Goal: Information Seeking & Learning: Learn about a topic

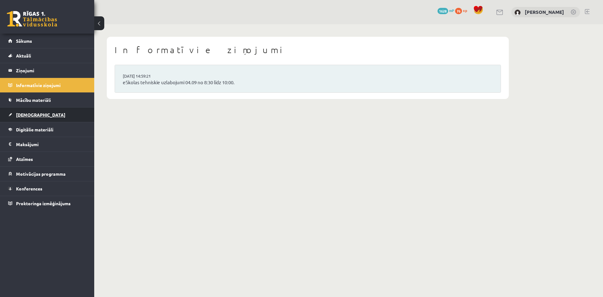
click at [22, 113] on span "[DEMOGRAPHIC_DATA]" at bounding box center [40, 115] width 49 height 6
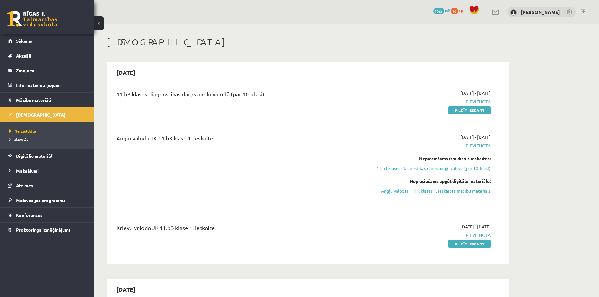
click at [24, 139] on span "Izlabotās" at bounding box center [18, 139] width 19 height 5
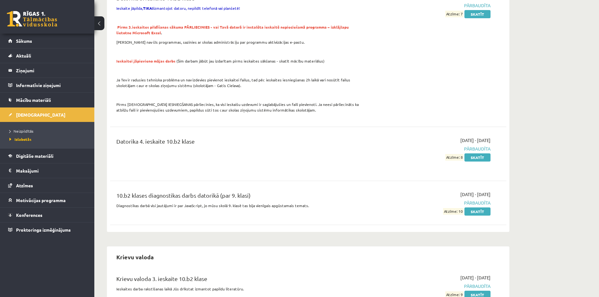
scroll to position [723, 0]
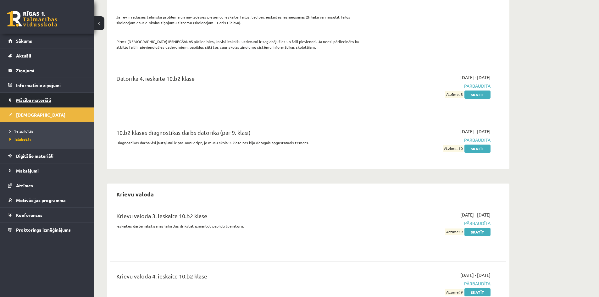
click at [41, 102] on span "Mācību materiāli" at bounding box center [33, 100] width 35 height 6
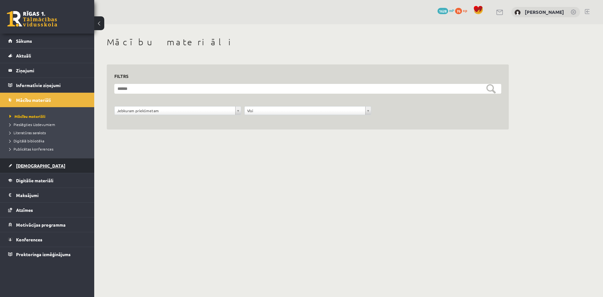
click at [21, 164] on span "[DEMOGRAPHIC_DATA]" at bounding box center [40, 166] width 49 height 6
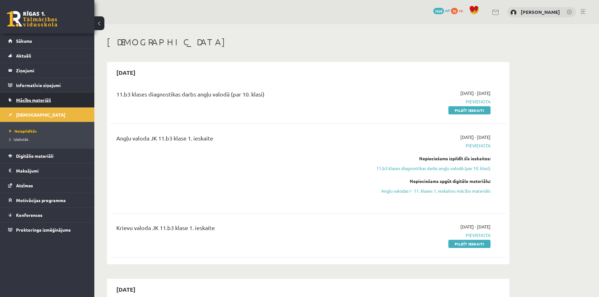
click at [24, 99] on span "Mācību materiāli" at bounding box center [33, 100] width 35 height 6
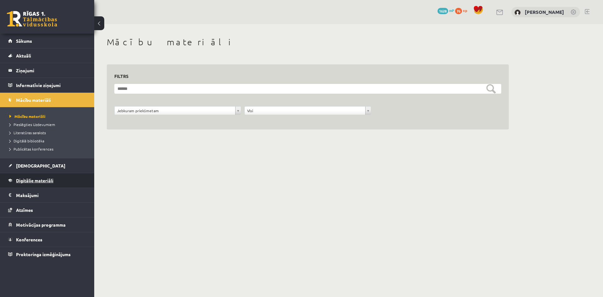
click at [30, 178] on span "Digitālie materiāli" at bounding box center [34, 181] width 37 height 6
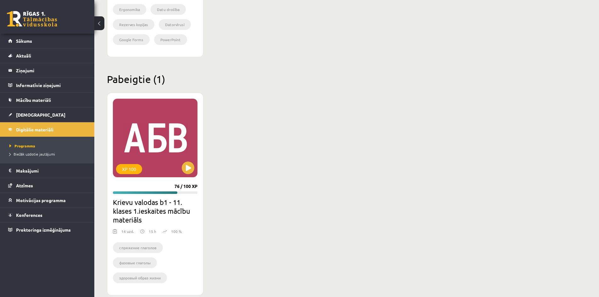
scroll to position [725, 0]
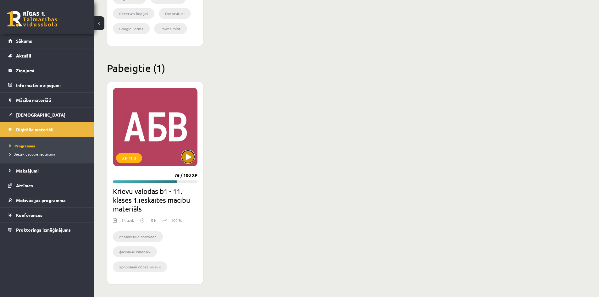
click at [185, 154] on button at bounding box center [188, 157] width 13 height 13
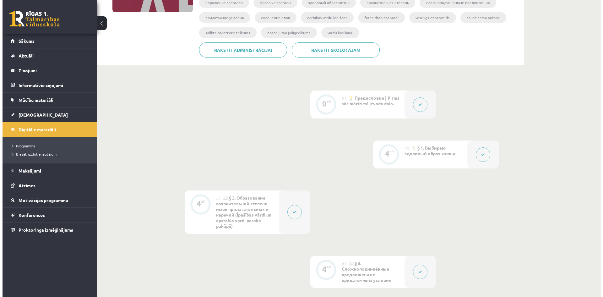
scroll to position [157, 0]
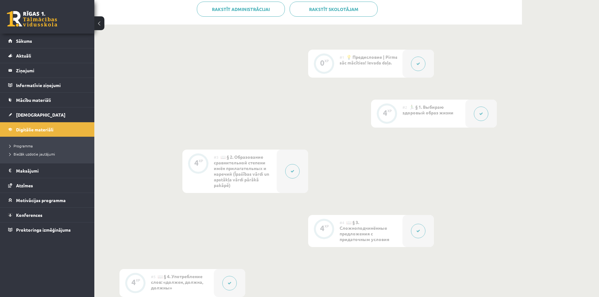
click at [416, 63] on icon at bounding box center [418, 64] width 4 height 4
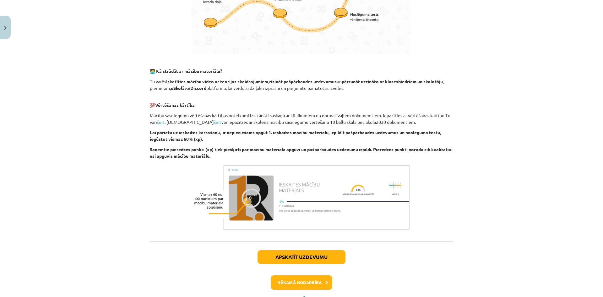
scroll to position [364, 0]
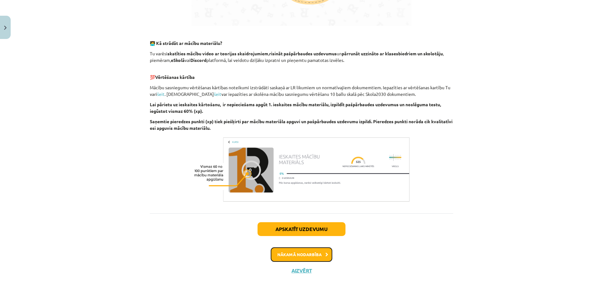
drag, startPoint x: 303, startPoint y: 258, endPoint x: 304, endPoint y: 262, distance: 3.8
click at [302, 262] on div "Apskatīt uzdevumu Nākamā nodarbība Aizvērt" at bounding box center [302, 245] width 304 height 64
click at [309, 258] on button "Nākamā nodarbība" at bounding box center [302, 254] width 62 height 14
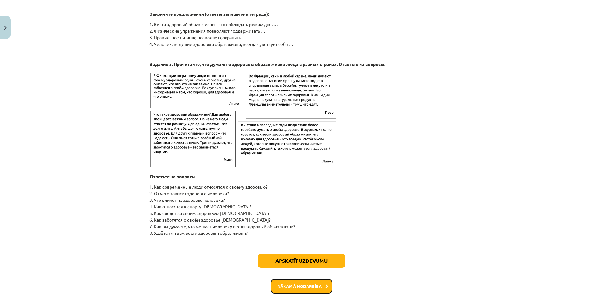
scroll to position [962, 0]
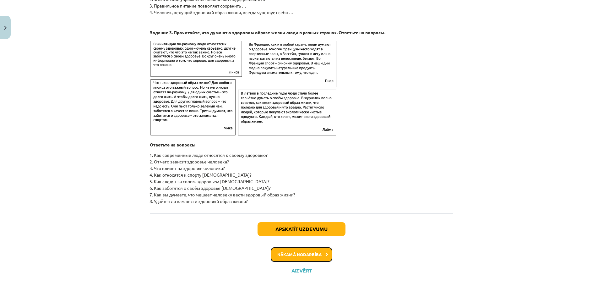
click at [318, 252] on button "Nākamā nodarbība" at bounding box center [302, 254] width 62 height 14
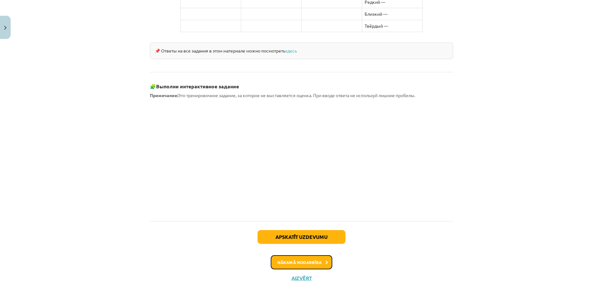
click at [318, 255] on button "Nākamā nodarbība" at bounding box center [302, 262] width 62 height 14
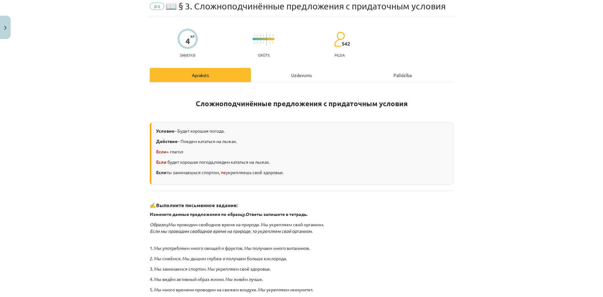
scroll to position [16, 0]
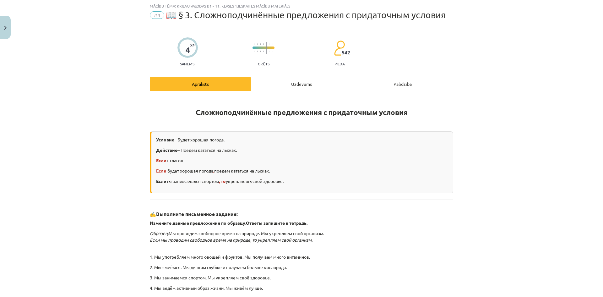
click at [305, 87] on div "Uzdevums" at bounding box center [301, 84] width 101 height 14
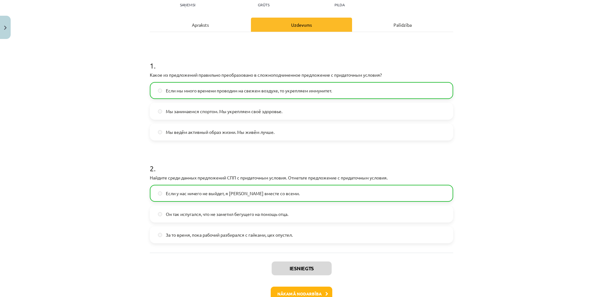
scroll to position [114, 0]
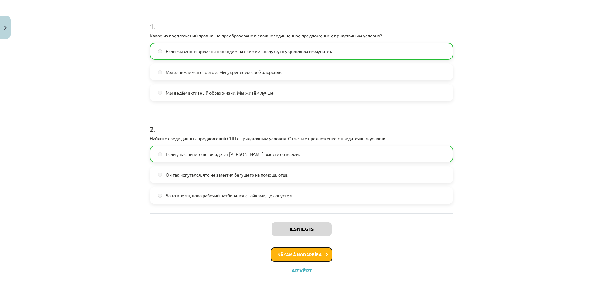
click at [326, 255] on icon at bounding box center [327, 255] width 3 height 4
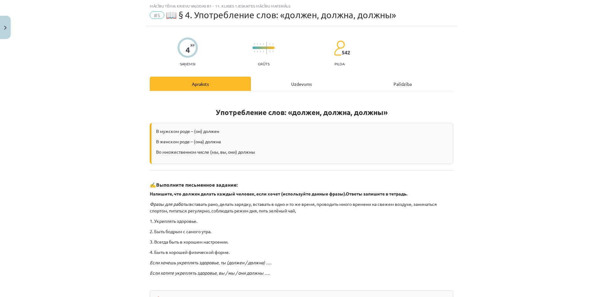
click at [291, 83] on div "Uzdevums" at bounding box center [301, 84] width 101 height 14
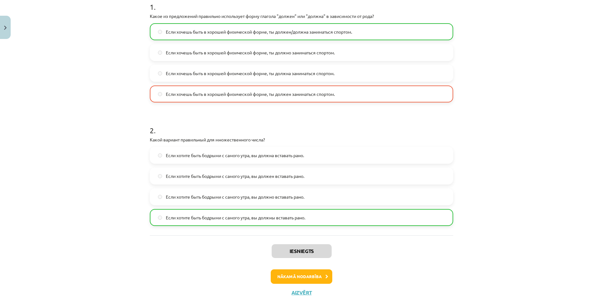
scroll to position [156, 0]
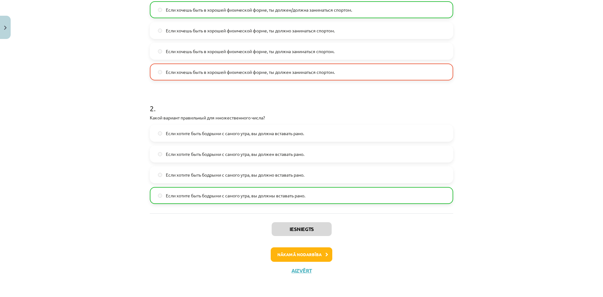
click at [314, 263] on div "Iesniegts Nākamā nodarbība Aizvērt" at bounding box center [302, 245] width 304 height 64
click at [315, 259] on button "Nākamā nodarbība" at bounding box center [302, 254] width 62 height 14
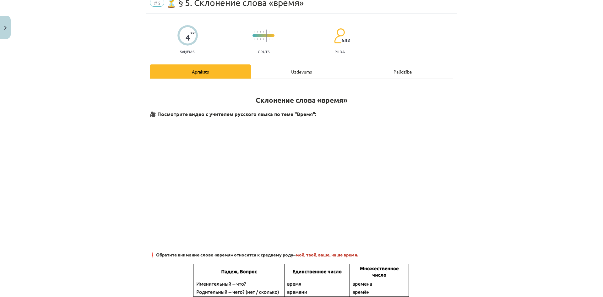
scroll to position [16, 0]
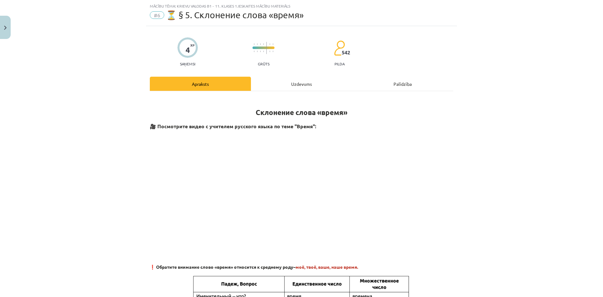
click at [292, 78] on div "Uzdevums" at bounding box center [301, 84] width 101 height 14
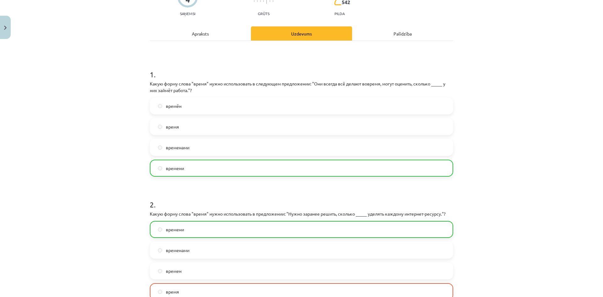
scroll to position [110, 0]
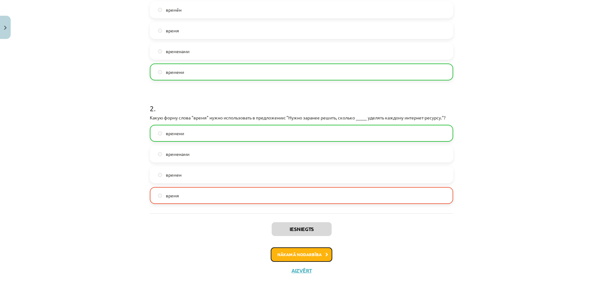
click at [307, 258] on button "Nākamā nodarbība" at bounding box center [302, 254] width 62 height 14
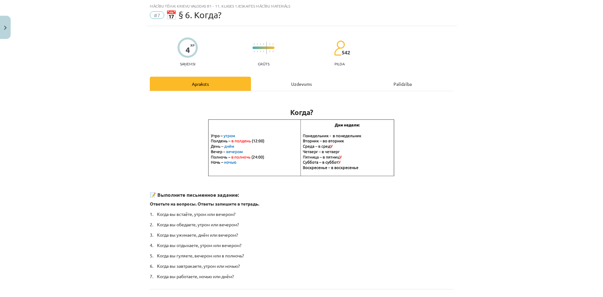
click at [302, 89] on div "Uzdevums" at bounding box center [301, 84] width 101 height 14
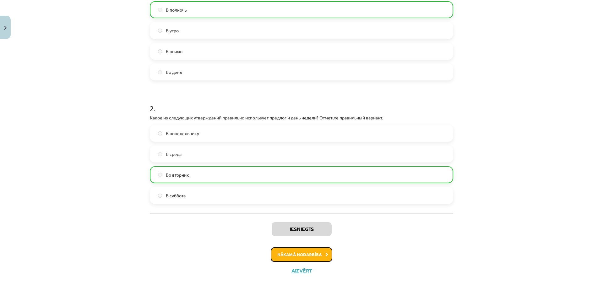
click at [299, 254] on button "Nākamā nodarbība" at bounding box center [302, 254] width 62 height 14
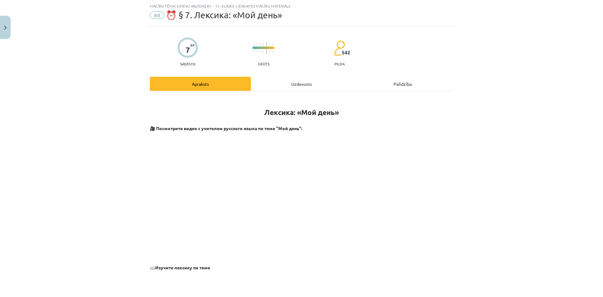
click at [283, 80] on div "Uzdevums" at bounding box center [301, 84] width 101 height 14
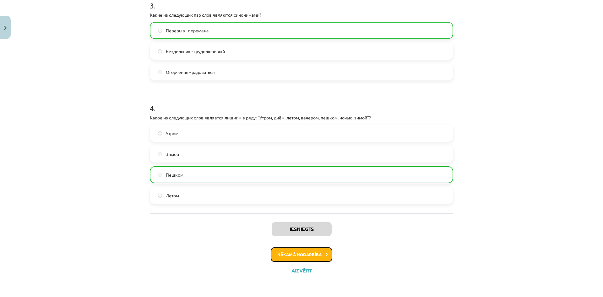
click at [305, 249] on button "Nākamā nodarbība" at bounding box center [302, 254] width 62 height 14
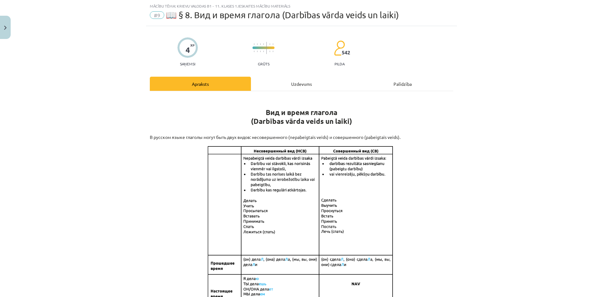
click at [292, 84] on div "Uzdevums" at bounding box center [301, 84] width 101 height 14
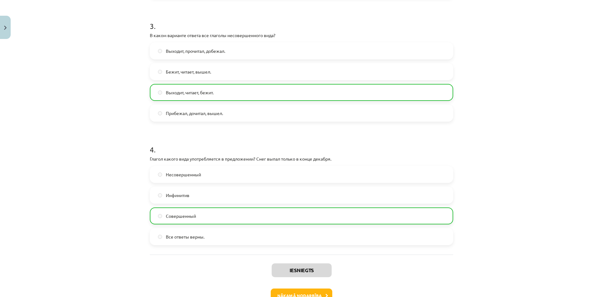
scroll to position [403, 0]
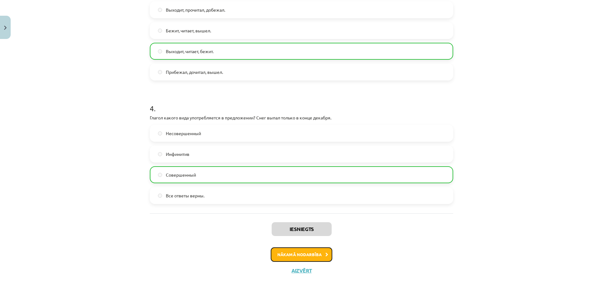
click at [316, 257] on button "Nākamā nodarbība" at bounding box center [302, 254] width 62 height 14
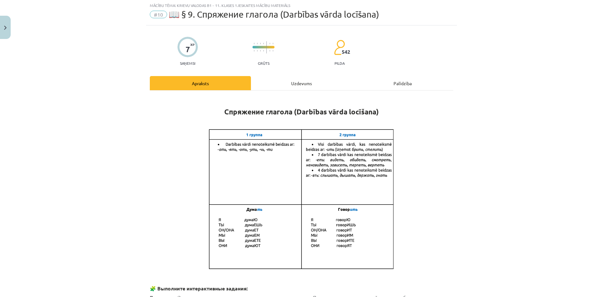
scroll to position [16, 0]
click at [290, 82] on div "Uzdevums" at bounding box center [301, 84] width 101 height 14
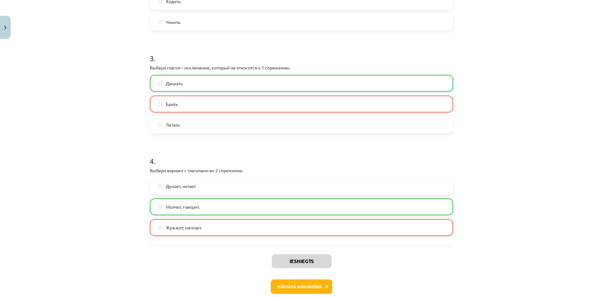
scroll to position [299, 0]
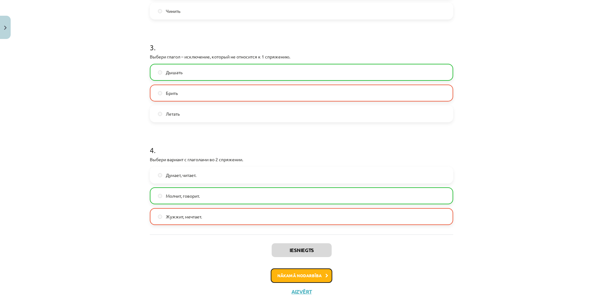
click at [316, 277] on button "Nākamā nodarbība" at bounding box center [302, 275] width 62 height 14
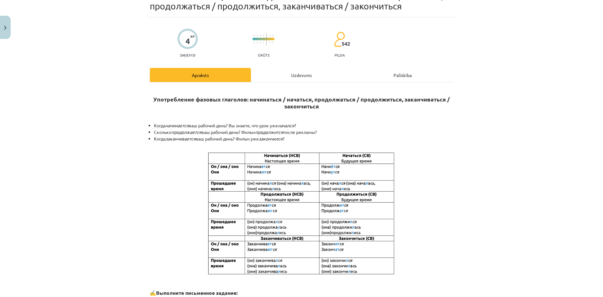
scroll to position [16, 0]
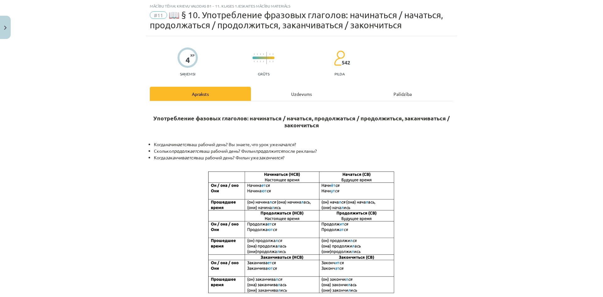
click at [295, 91] on div "Uzdevums" at bounding box center [301, 94] width 101 height 14
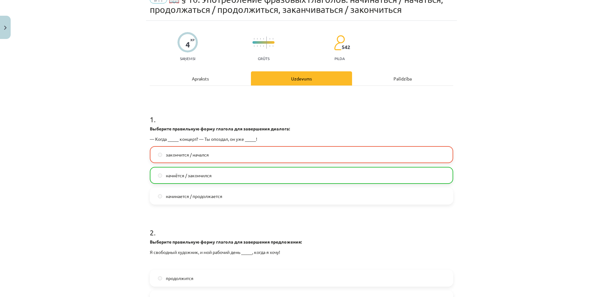
scroll to position [47, 0]
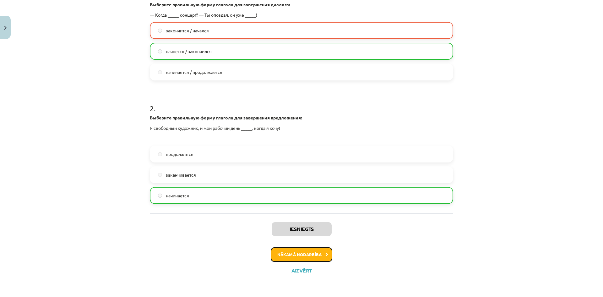
click at [319, 257] on button "Nākamā nodarbība" at bounding box center [302, 254] width 62 height 14
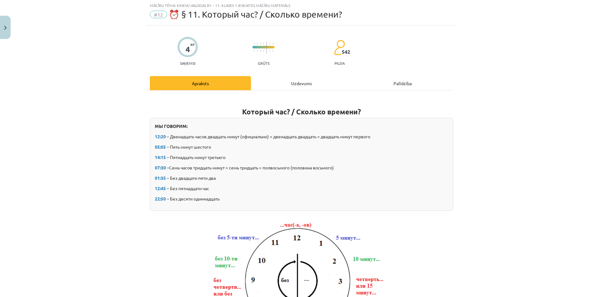
scroll to position [16, 0]
click at [292, 84] on div "Uzdevums" at bounding box center [301, 84] width 101 height 14
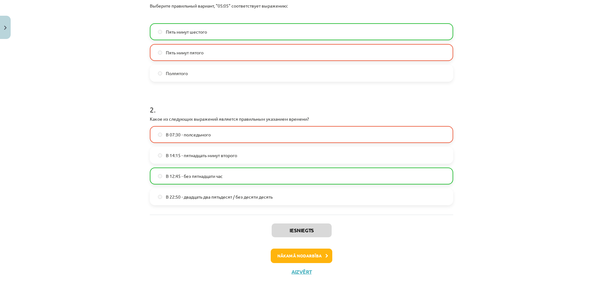
scroll to position [156, 0]
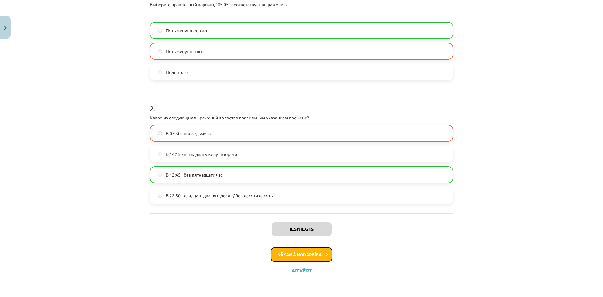
click at [290, 250] on button "Nākamā nodarbība" at bounding box center [302, 254] width 62 height 14
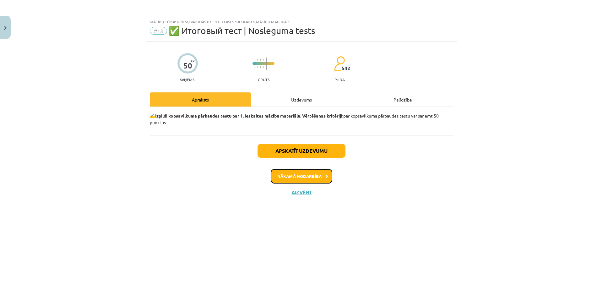
scroll to position [0, 0]
click at [294, 100] on div "Uzdevums" at bounding box center [301, 99] width 101 height 14
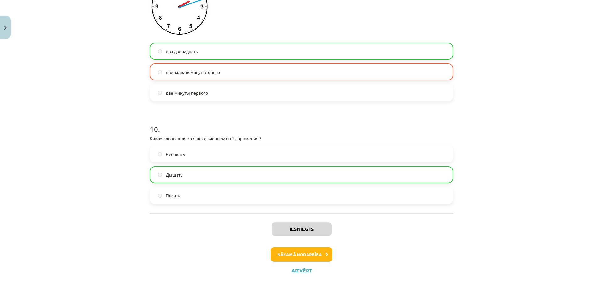
scroll to position [1208, 0]
click at [310, 259] on button "Nākamā nodarbība" at bounding box center [302, 254] width 62 height 14
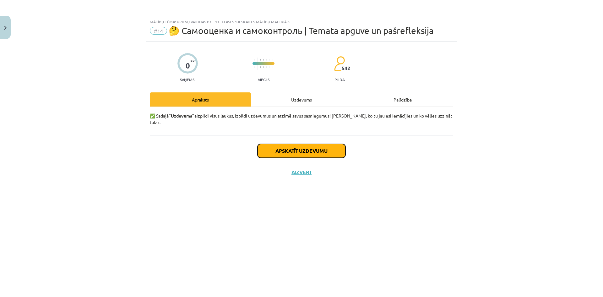
click at [282, 144] on button "Apskatīt uzdevumu" at bounding box center [302, 151] width 88 height 14
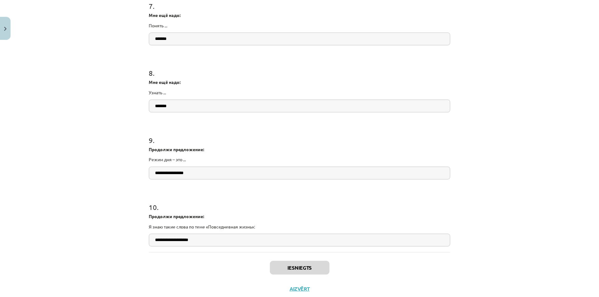
scroll to position [771, 0]
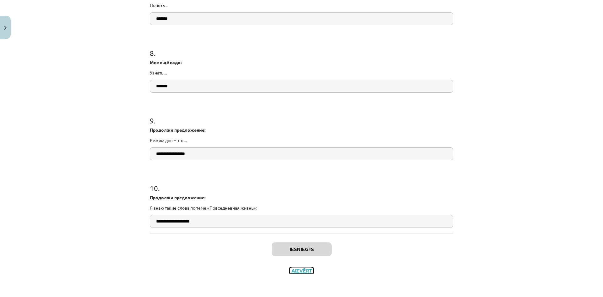
click at [298, 270] on button "Aizvērt" at bounding box center [302, 270] width 24 height 6
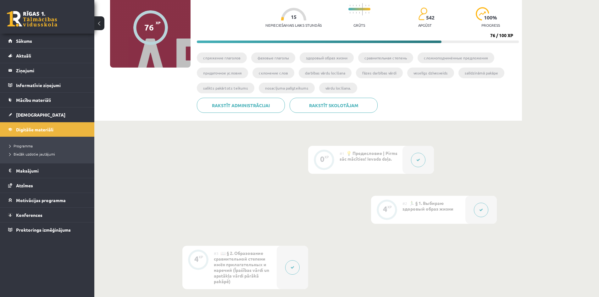
scroll to position [31, 0]
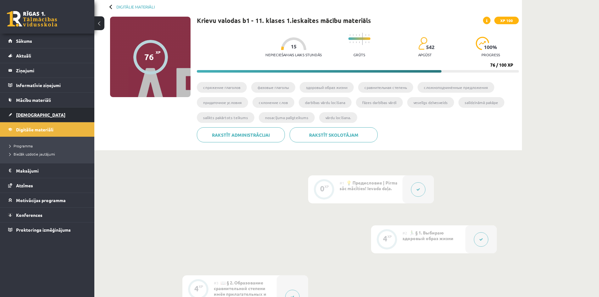
click at [27, 116] on span "[DEMOGRAPHIC_DATA]" at bounding box center [40, 115] width 49 height 6
